Goal: Information Seeking & Learning: Learn about a topic

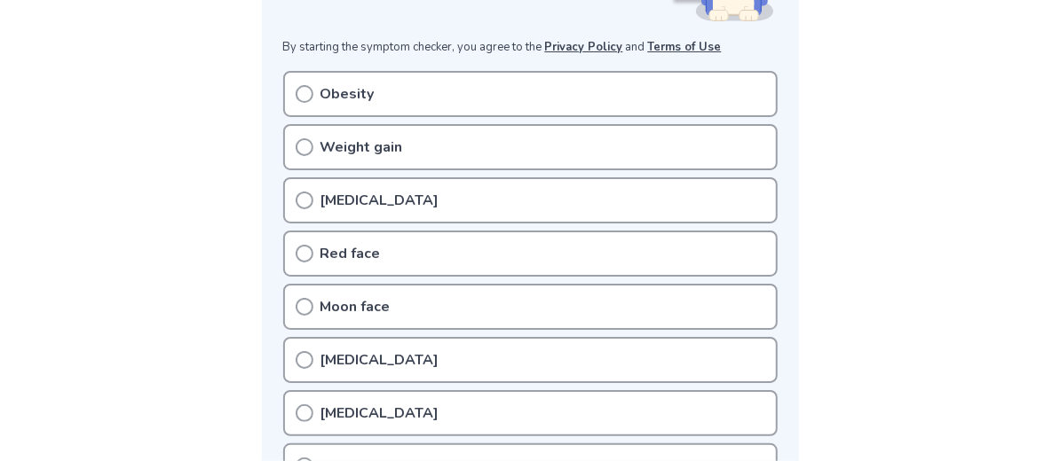
scroll to position [355, 0]
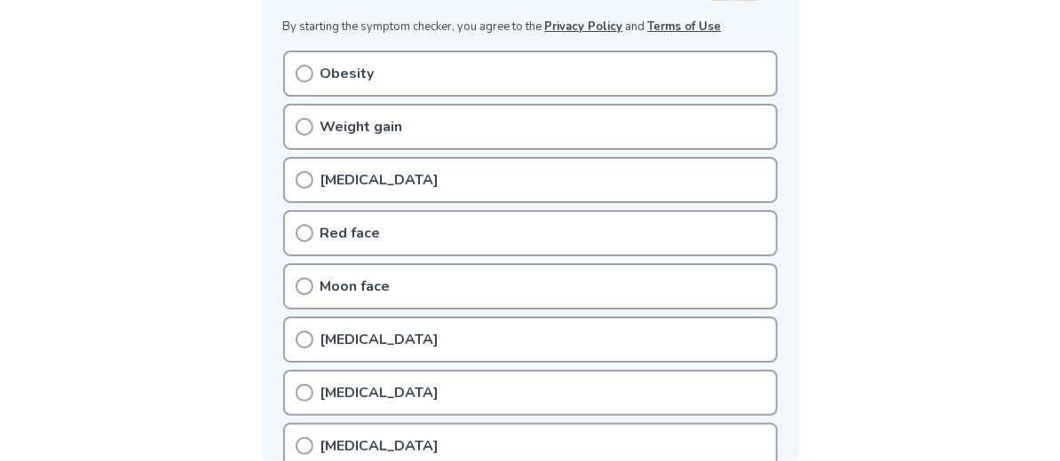
click at [359, 279] on p "Moon face" at bounding box center [355, 286] width 70 height 21
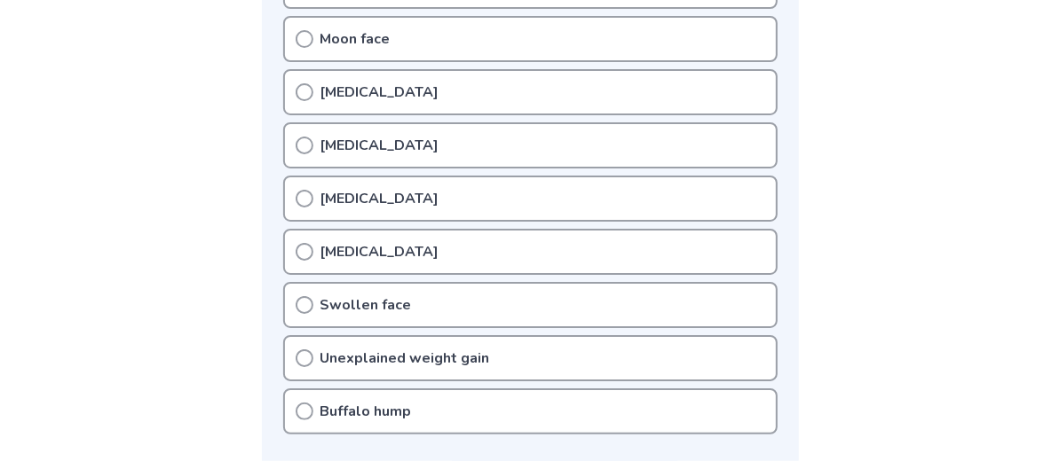
scroll to position [620, 0]
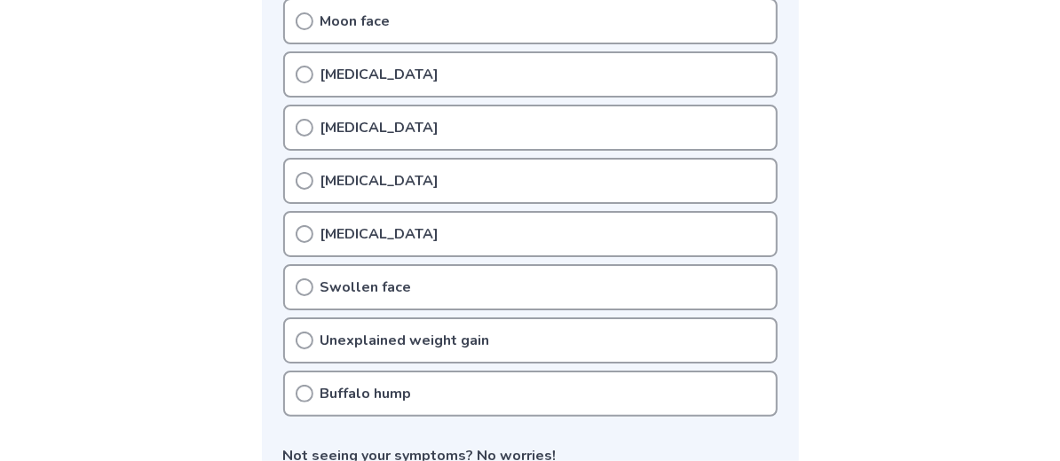
click at [359, 236] on p "[MEDICAL_DATA]" at bounding box center [379, 234] width 119 height 21
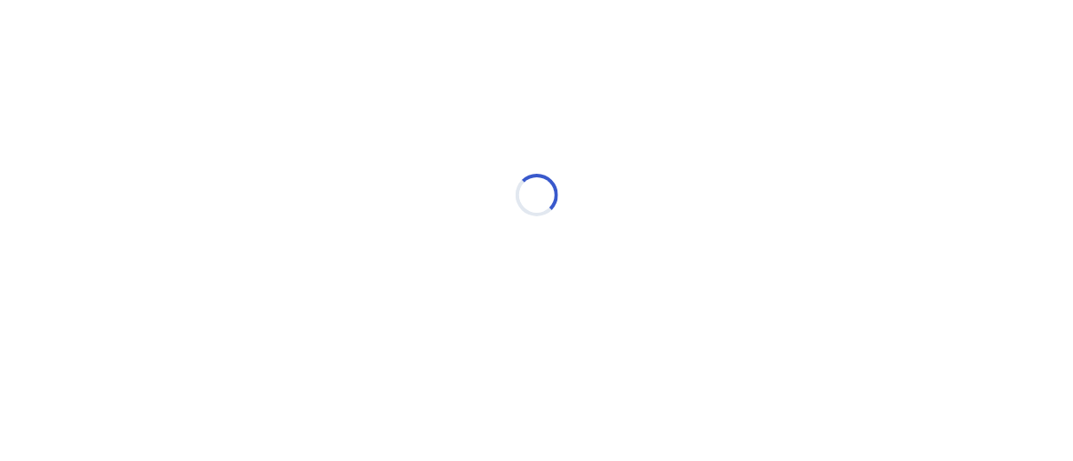
click at [302, 280] on div "Loading..." at bounding box center [537, 195] width 504 height 355
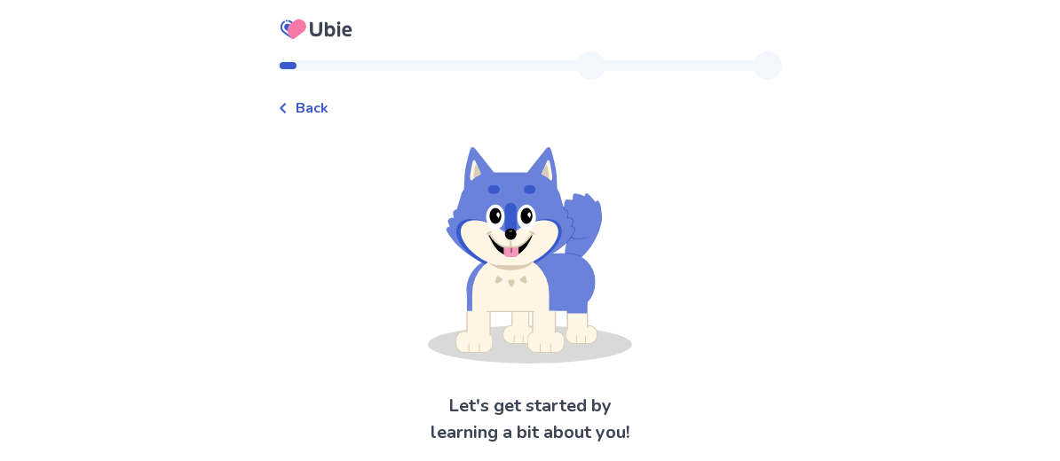
click at [328, 108] on span "Back" at bounding box center [312, 108] width 33 height 21
